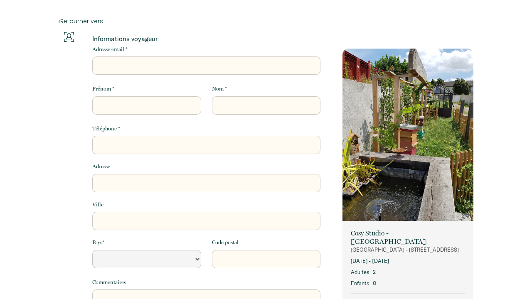
select select "Default select example"
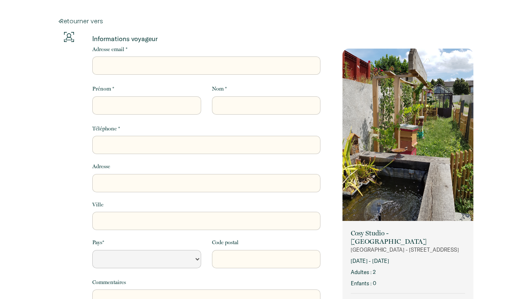
select select "Default select example"
